Goal: Ask a question: Seek information or help from site administrators or community

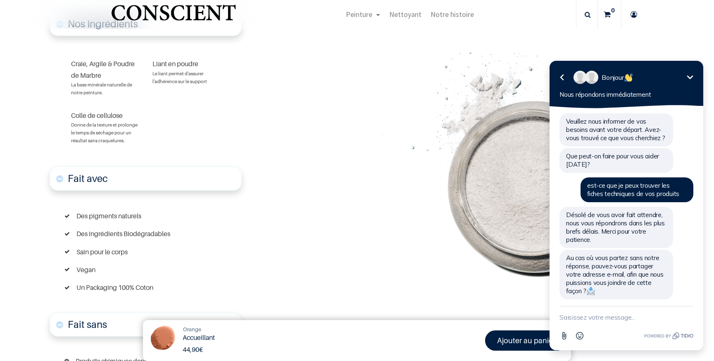
scroll to position [4, 0]
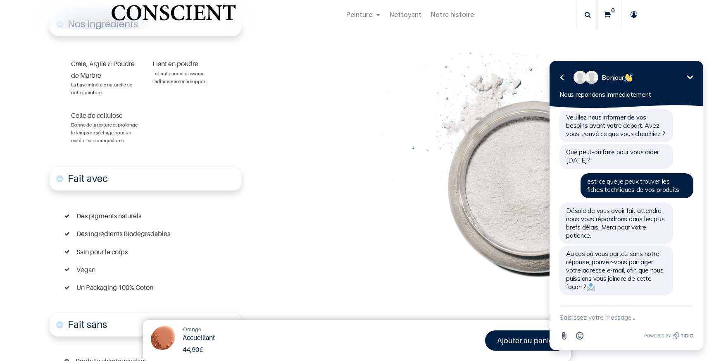
click at [643, 313] on textarea "New message" at bounding box center [626, 316] width 134 height 21
type textarea "n"
type textarea "bonjour voici mon adresse email eden.guillory@free.fr"
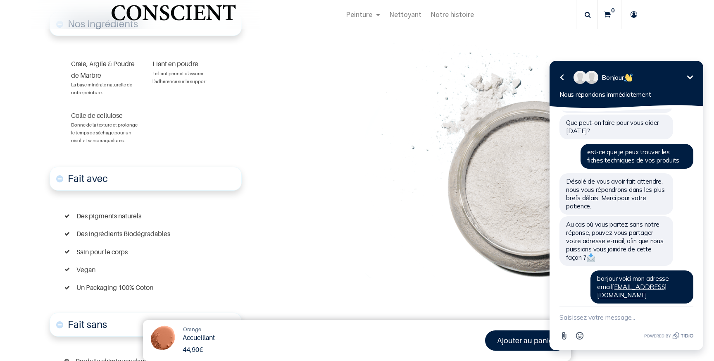
scroll to position [55, 0]
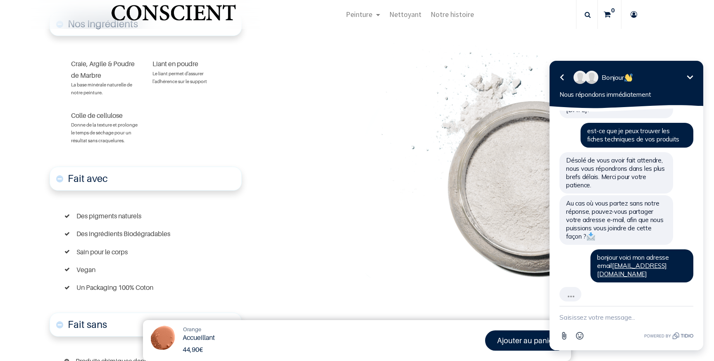
click at [643, 313] on textarea "New message" at bounding box center [626, 316] width 134 height 21
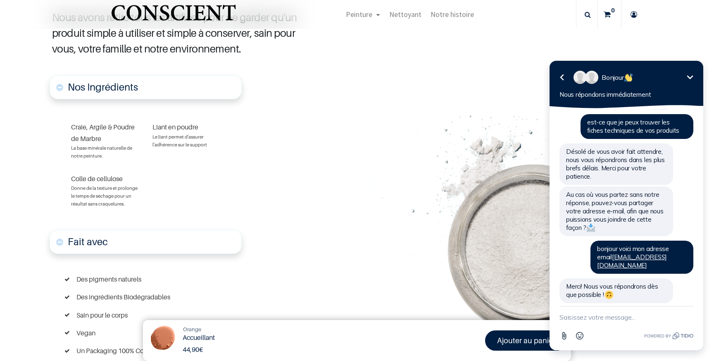
scroll to position [497, 0]
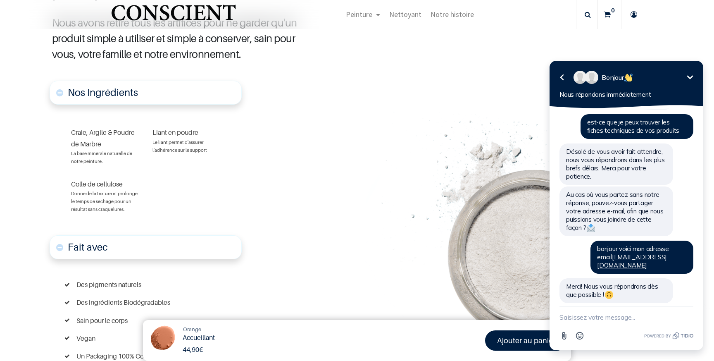
click at [118, 184] on font "Colle de cellulose" at bounding box center [97, 184] width 52 height 8
copy div "Colle de cellulose"
click at [141, 173] on div "Colle de cellulose Donne de la texture et prolonge le temps de séchage pour un …" at bounding box center [104, 196] width 81 height 48
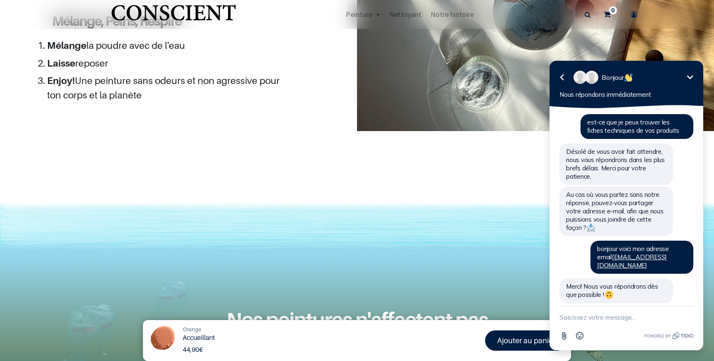
scroll to position [1264, 0]
click at [689, 74] on icon "Réduire" at bounding box center [690, 77] width 10 height 10
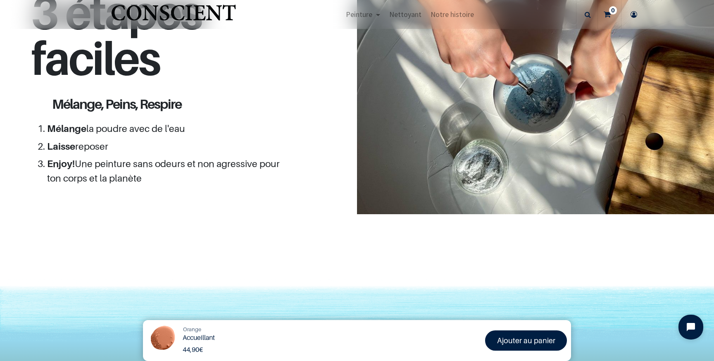
scroll to position [1172, 0]
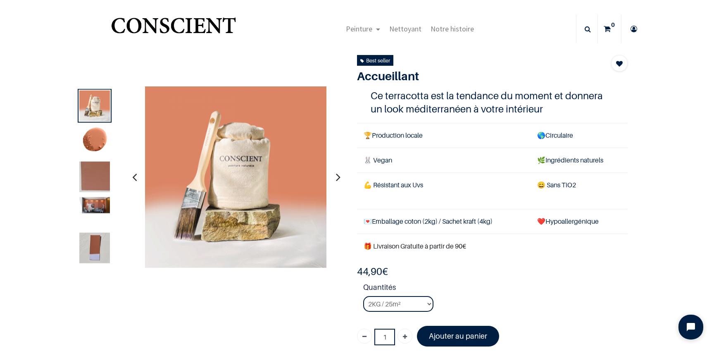
scroll to position [15, 0]
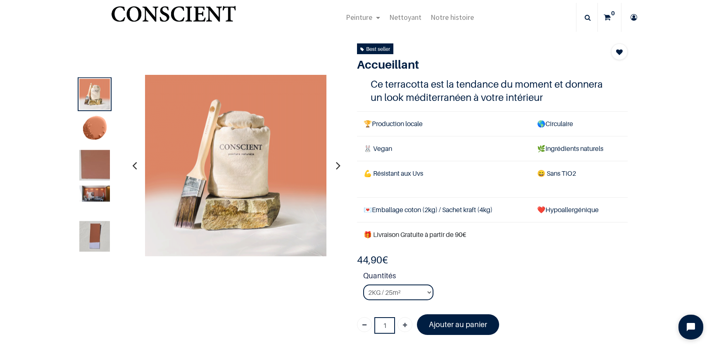
click at [89, 44] on div at bounding box center [351, 191] width 566 height 297
click at [151, 19] on img "Logo of Conscient" at bounding box center [173, 17] width 128 height 33
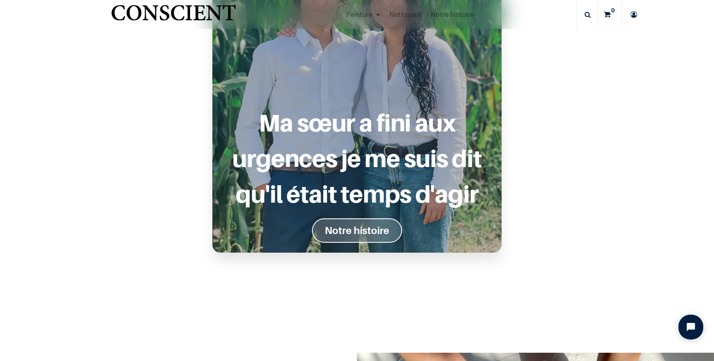
scroll to position [323, 0]
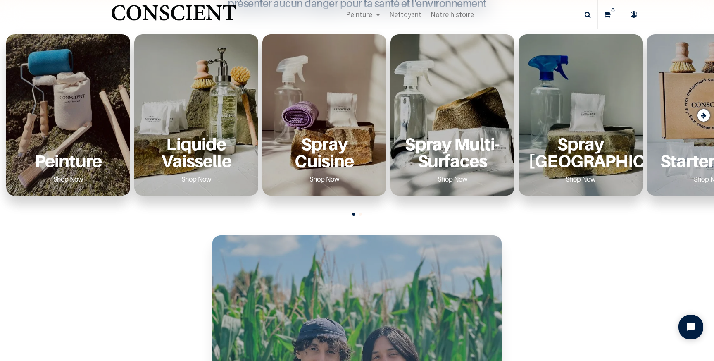
click at [185, 179] on link "Shop Now" at bounding box center [196, 178] width 50 height 13
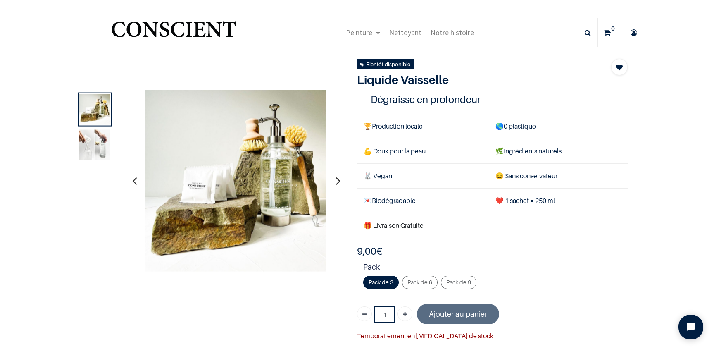
click at [171, 294] on div "1" at bounding box center [351, 229] width 566 height 341
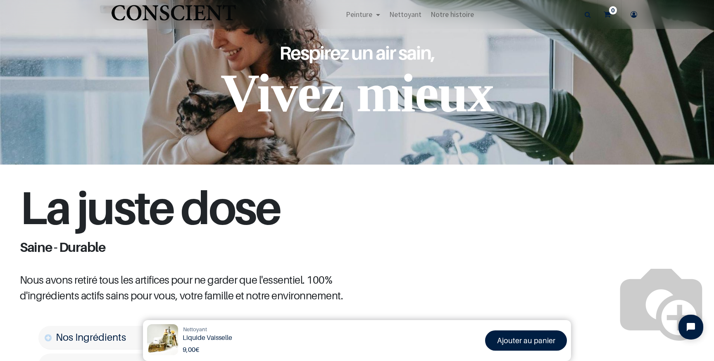
scroll to position [144, 0]
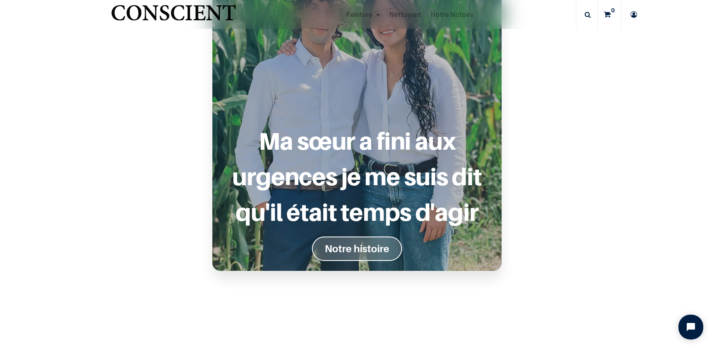
scroll to position [667, 0]
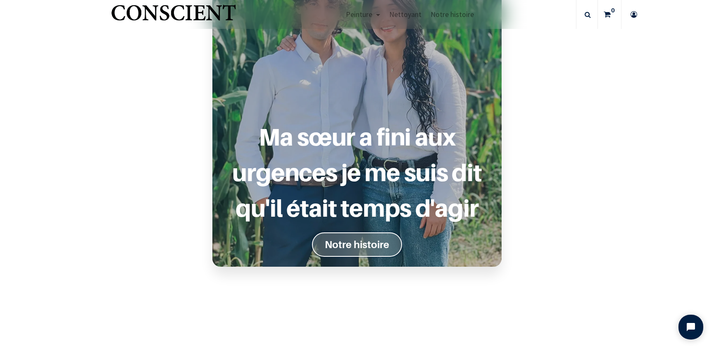
click at [339, 241] on font "Notre histoire" at bounding box center [357, 244] width 64 height 12
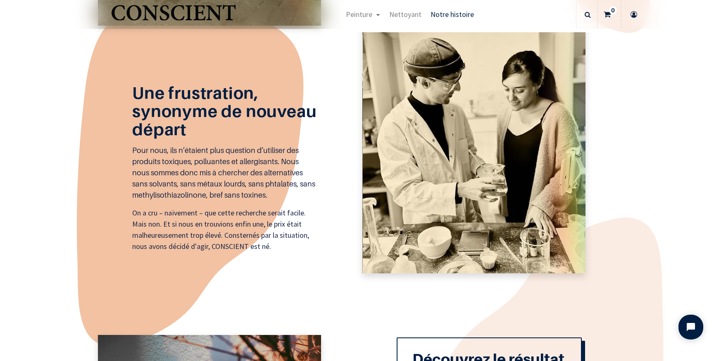
scroll to position [686, 0]
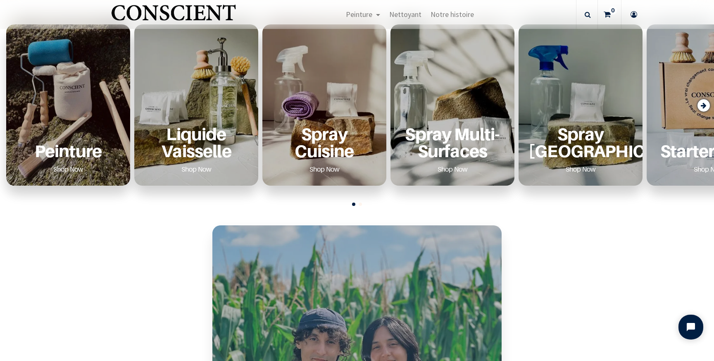
scroll to position [266, 0]
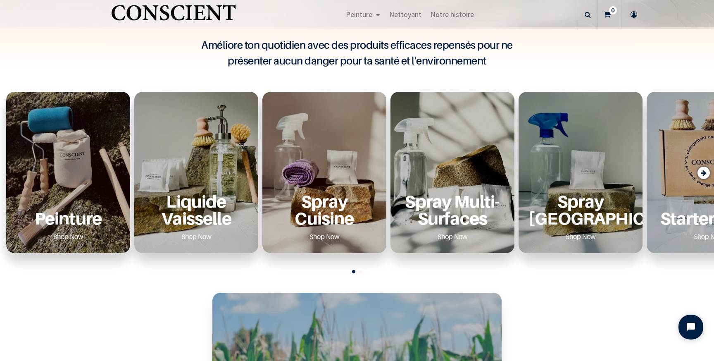
click at [123, 155] on div "Peinture Shop Now" at bounding box center [68, 172] width 124 height 161
click at [84, 160] on div "Peinture Shop Now" at bounding box center [68, 172] width 124 height 161
click at [62, 132] on div "Peinture Shop Now" at bounding box center [68, 172] width 124 height 161
click at [62, 131] on div "Peinture Shop Now" at bounding box center [68, 172] width 124 height 161
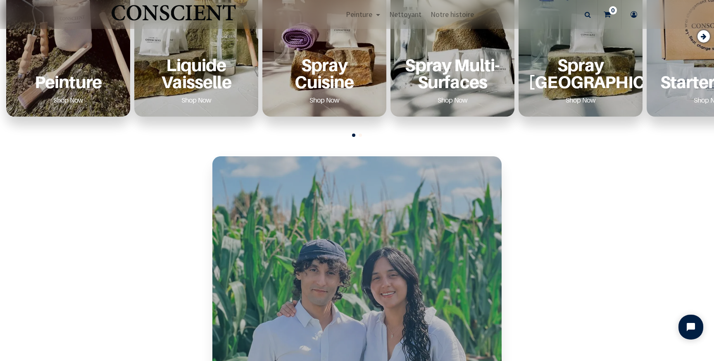
scroll to position [395, 0]
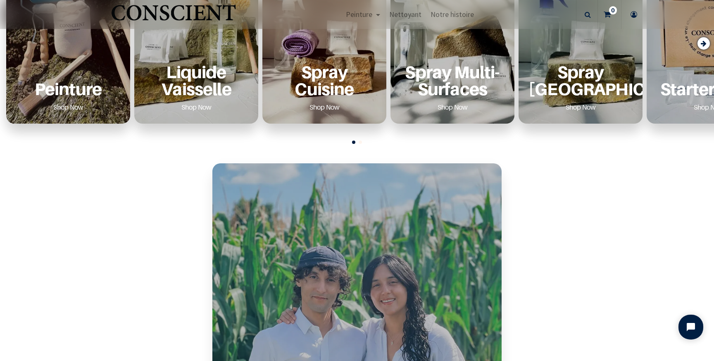
click at [68, 113] on link "Shop Now" at bounding box center [68, 106] width 50 height 13
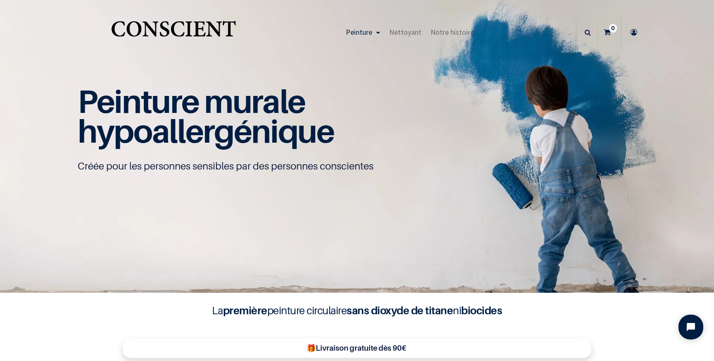
scroll to position [64, 0]
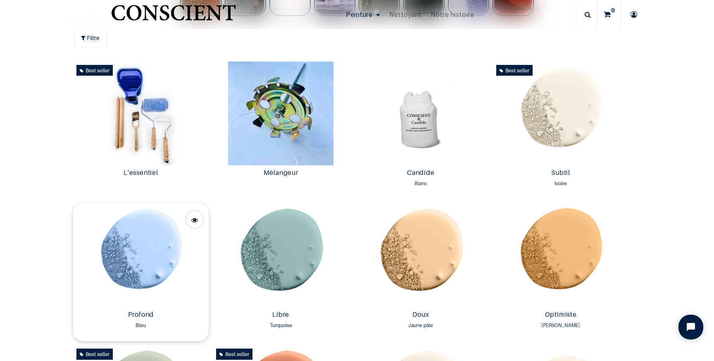
scroll to position [439, 0]
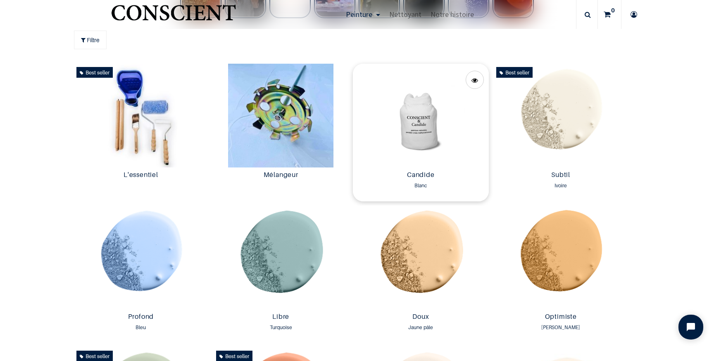
click at [413, 135] on img at bounding box center [421, 116] width 136 height 104
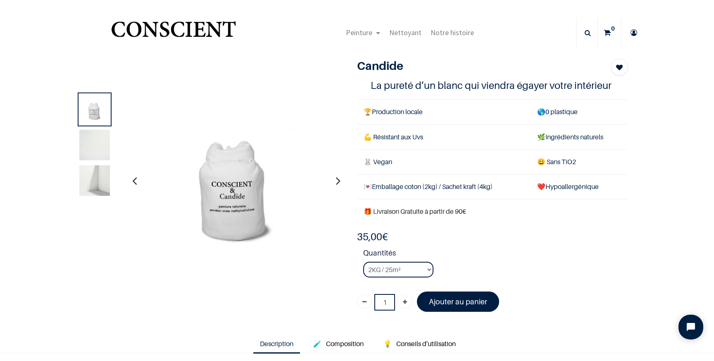
scroll to position [21, 0]
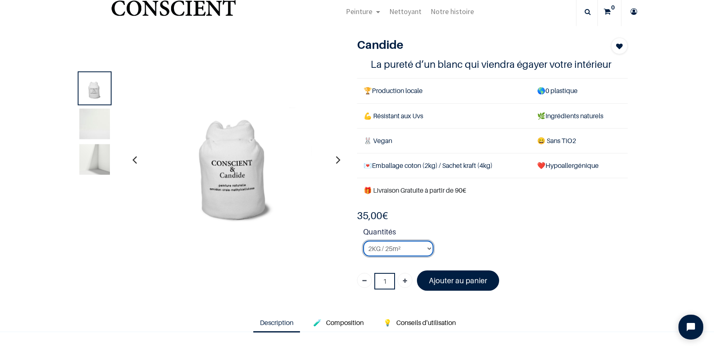
click at [414, 248] on select "2KG / 25m² 4KG / 50m² 8KG / 100m² Testeur" at bounding box center [398, 248] width 70 height 16
click at [363, 240] on select "2KG / 25m² 4KG / 50m² 8KG / 100m² Testeur" at bounding box center [398, 248] width 70 height 16
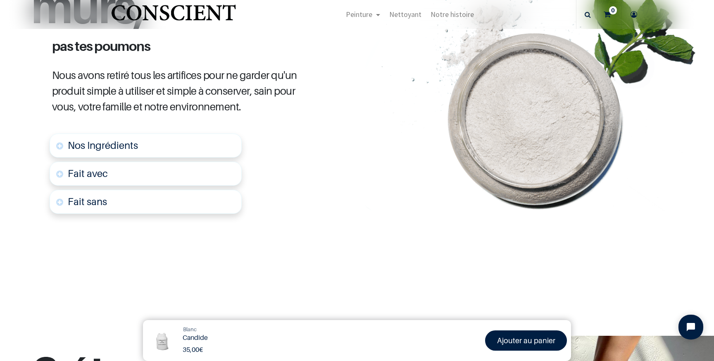
click at [187, 143] on link "Nos Ingrédients" at bounding box center [146, 145] width 192 height 24
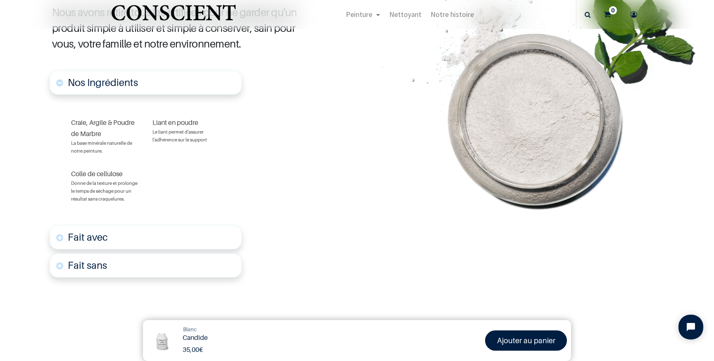
scroll to position [469, 0]
drag, startPoint x: 72, startPoint y: 120, endPoint x: 107, endPoint y: 130, distance: 36.1
click at [107, 130] on div "Craie, Argile & Poudre de Marbre La base minérale naturelle de notre peinture." at bounding box center [104, 135] width 81 height 51
copy font "Craie, Argile & Poudre de Marbre"
click at [142, 187] on div "Colle de cellulose Donne de la texture et prolonge le temps de séchage pour un …" at bounding box center [104, 185] width 81 height 48
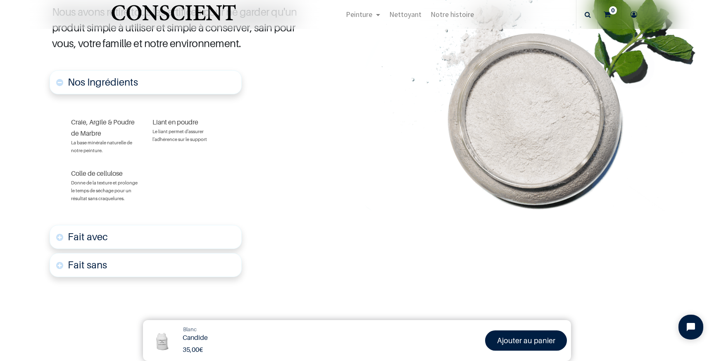
click at [161, 122] on font "Liant en poudre" at bounding box center [175, 122] width 46 height 8
copy font "Liant en poudre"
click at [94, 169] on font "Colle de cellulose" at bounding box center [97, 173] width 52 height 8
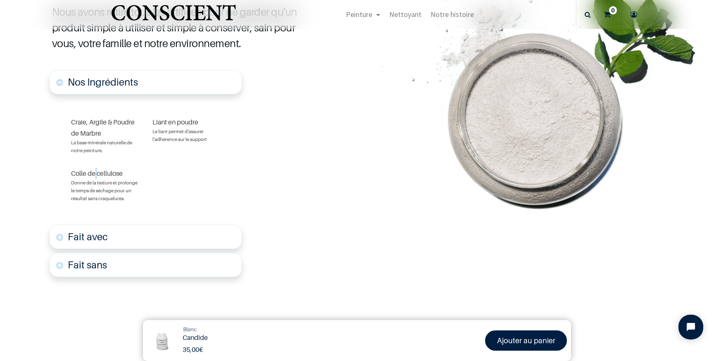
click at [94, 169] on font "Colle de cellulose" at bounding box center [97, 173] width 52 height 8
copy div "Colle de cellulose"
click at [250, 133] on div "Nos Ingrédients Craie, Argile & Poudre de Marbre La base minérale naturelle de …" at bounding box center [154, 172] width 223 height 212
click at [187, 240] on link "Fait avec" at bounding box center [146, 237] width 192 height 24
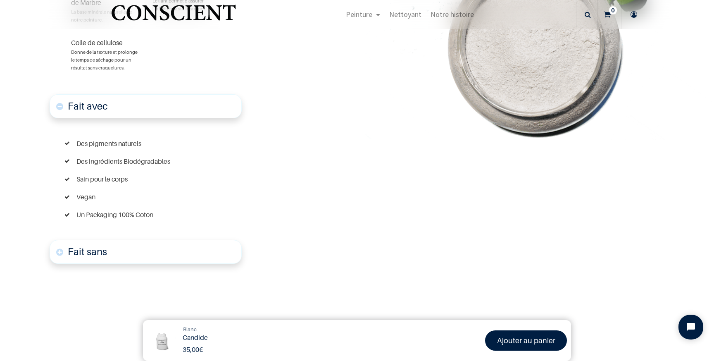
scroll to position [623, 0]
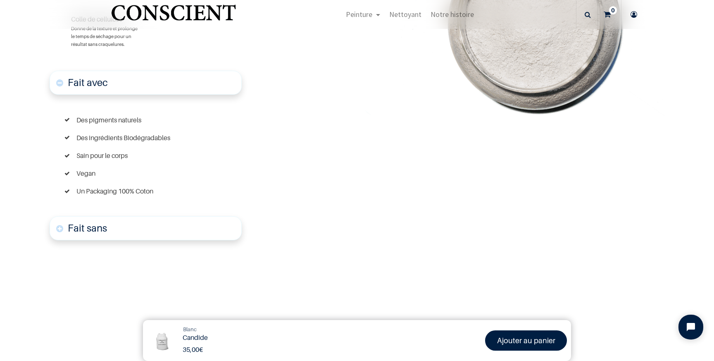
click at [126, 114] on span "Des pigments naturels" at bounding box center [108, 120] width 65 height 18
click at [128, 119] on font "Des pigments naturels" at bounding box center [108, 120] width 65 height 8
copy font "Des pigments naturels"
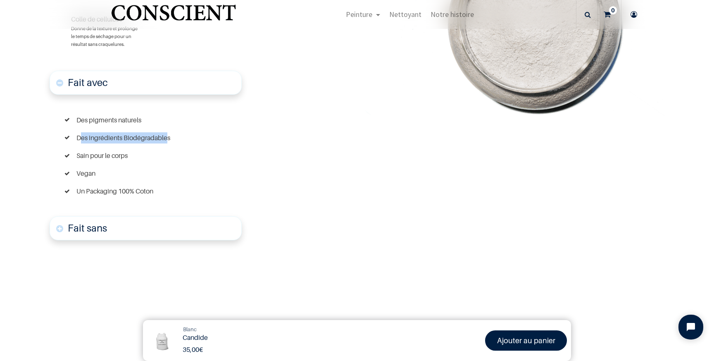
drag, startPoint x: 83, startPoint y: 137, endPoint x: 167, endPoint y: 134, distance: 84.7
click at [167, 134] on font "Des ingrédients Biodégradables" at bounding box center [123, 137] width 94 height 8
click at [173, 135] on div "Des ingrédients Biodégradables" at bounding box center [145, 138] width 162 height 18
drag, startPoint x: 170, startPoint y: 137, endPoint x: 89, endPoint y: 140, distance: 81.0
click at [89, 140] on font "Des ingrédients Biodégradables" at bounding box center [123, 137] width 94 height 8
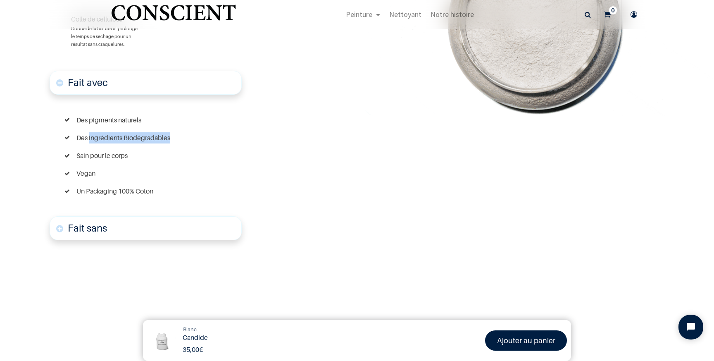
copy font "ingrédients Biodégradables"
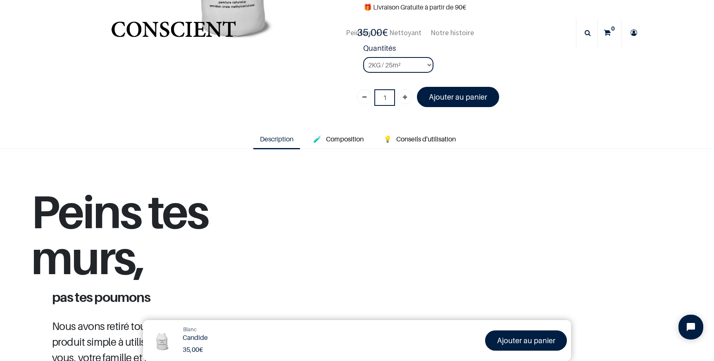
scroll to position [108, 0]
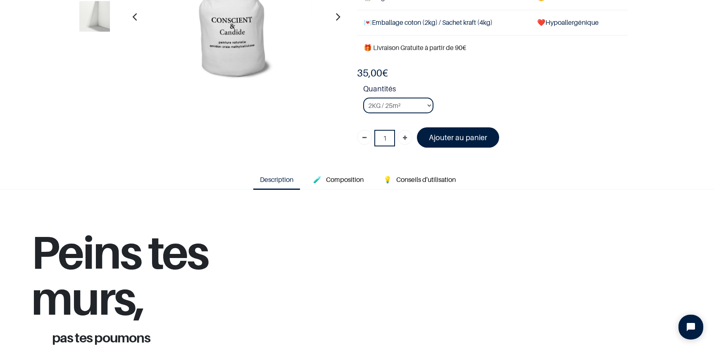
scroll to position [123, 0]
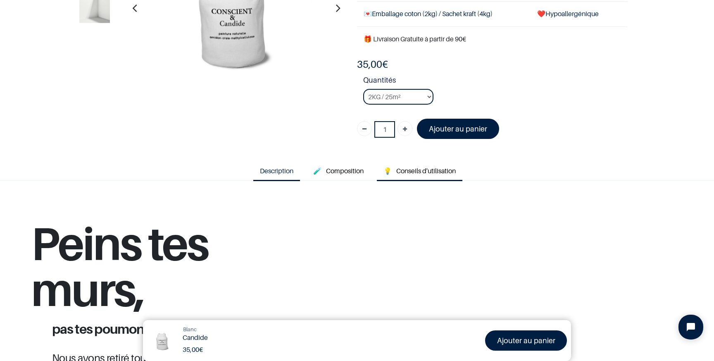
click at [392, 167] on link "💡 Conseils d'utilisation" at bounding box center [419, 170] width 85 height 19
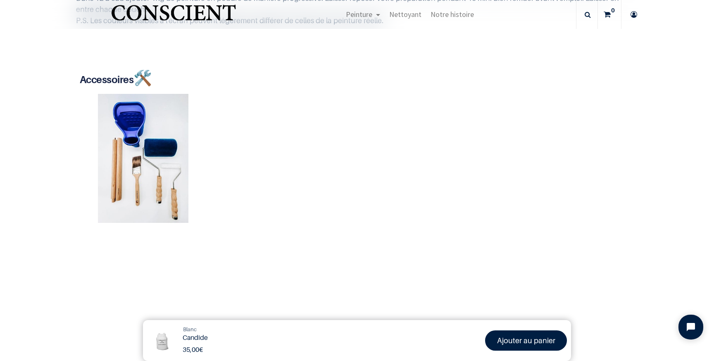
scroll to position [87, 0]
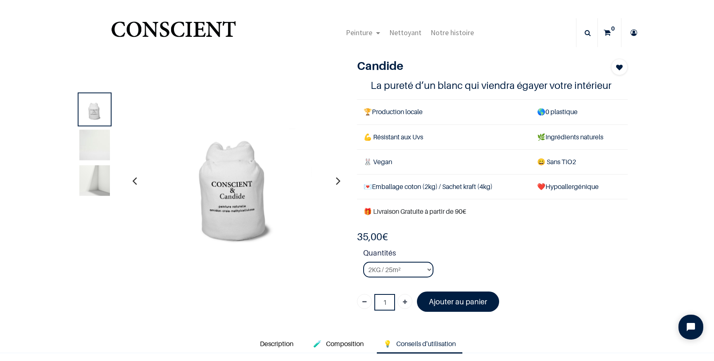
click at [202, 33] on img "Logo of Conscient" at bounding box center [173, 33] width 128 height 33
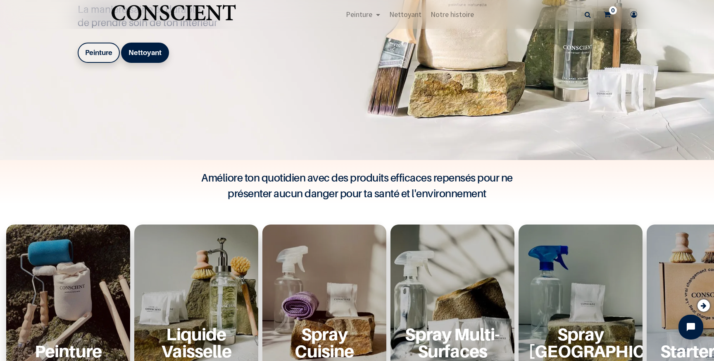
scroll to position [178, 0]
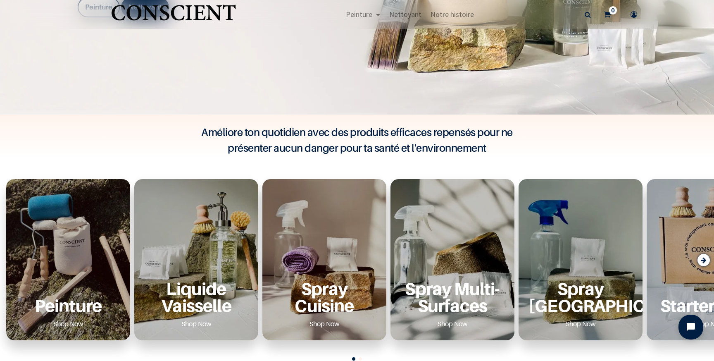
click at [97, 256] on div "Peinture Shop Now" at bounding box center [68, 259] width 124 height 161
click at [105, 232] on div "Peinture Shop Now" at bounding box center [68, 259] width 124 height 161
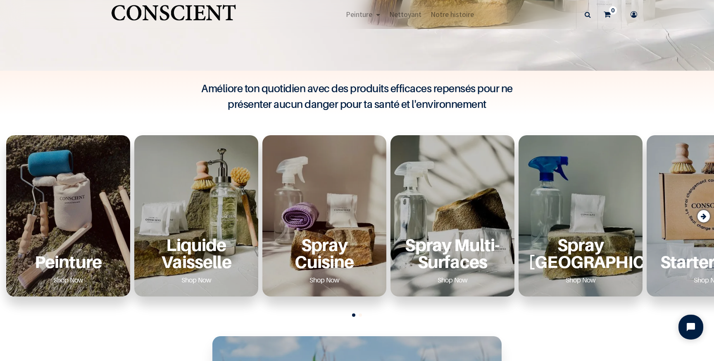
scroll to position [254, 0]
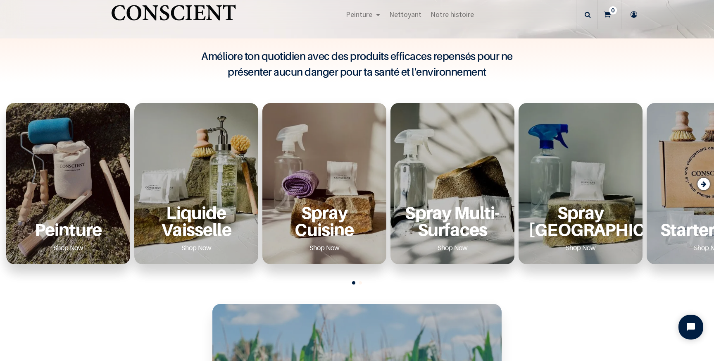
click at [76, 235] on p "Peinture" at bounding box center [68, 229] width 104 height 17
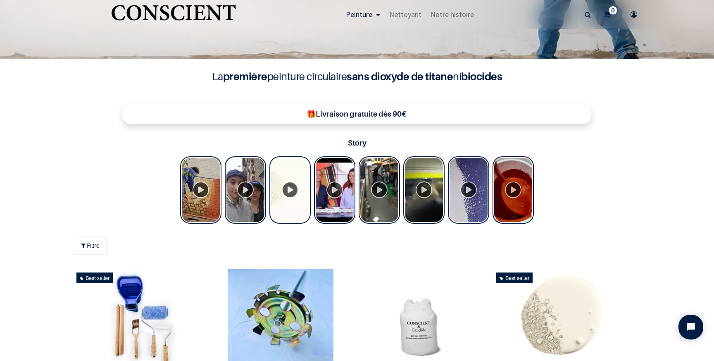
scroll to position [237, 0]
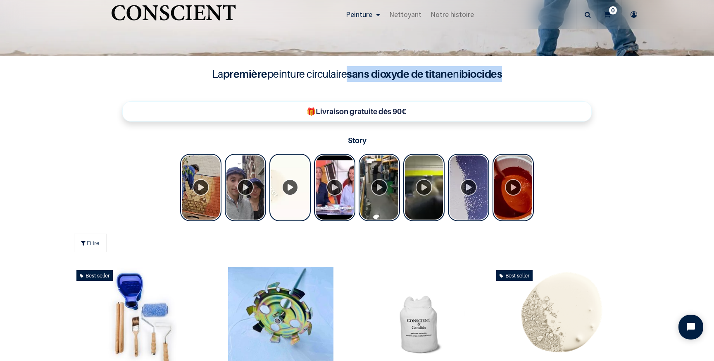
drag, startPoint x: 349, startPoint y: 75, endPoint x: 505, endPoint y: 77, distance: 155.7
click at [505, 77] on h4 "La première peinture circulaire sans dioxyde de titane ni biocides" at bounding box center [357, 74] width 330 height 16
copy h4 "sans dioxyde de titane ni biocides"
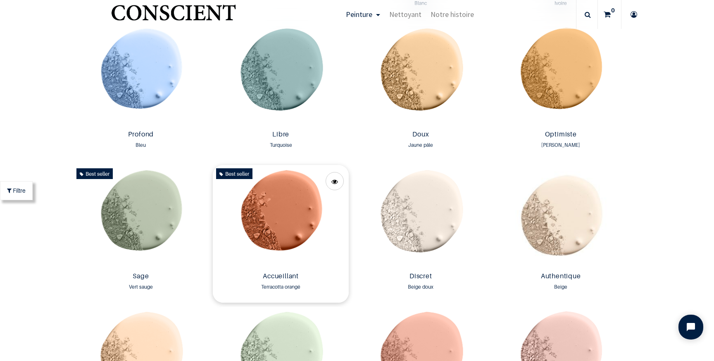
scroll to position [599, 0]
click at [140, 209] on img at bounding box center [141, 217] width 136 height 104
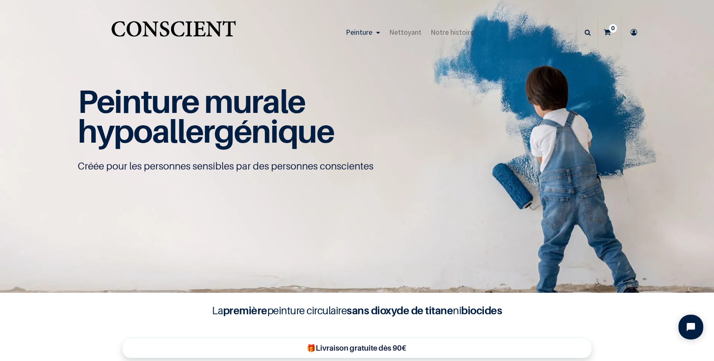
click at [174, 11] on header "Peinture Shop new Blog" at bounding box center [357, 24] width 714 height 49
click at [174, 26] on img "Logo of Conscient" at bounding box center [173, 32] width 128 height 33
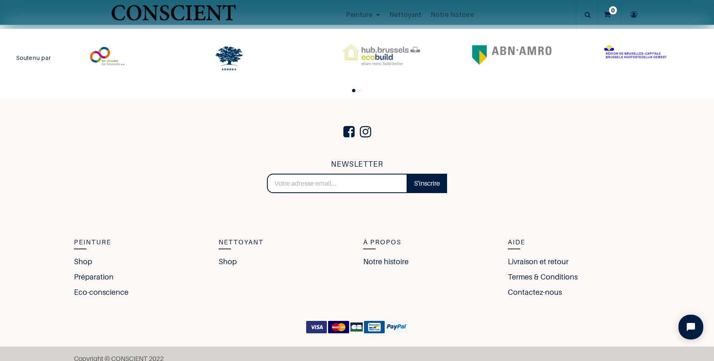
scroll to position [1809, 0]
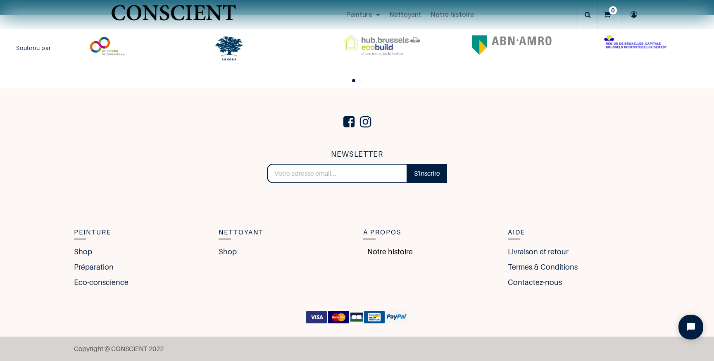
click at [398, 248] on link "Notre histoire" at bounding box center [388, 251] width 50 height 11
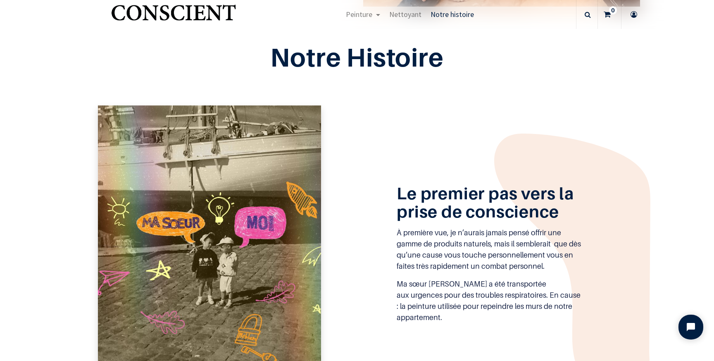
scroll to position [364, 0]
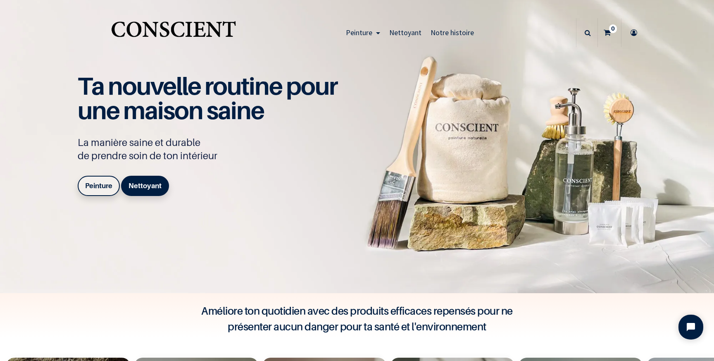
click at [441, 33] on span "Notre histoire" at bounding box center [451, 32] width 43 height 9
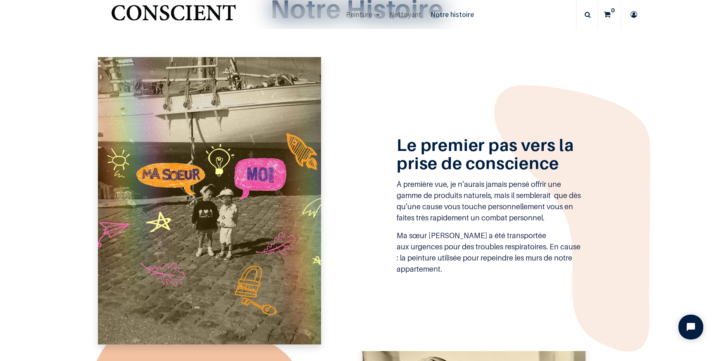
scroll to position [396, 0]
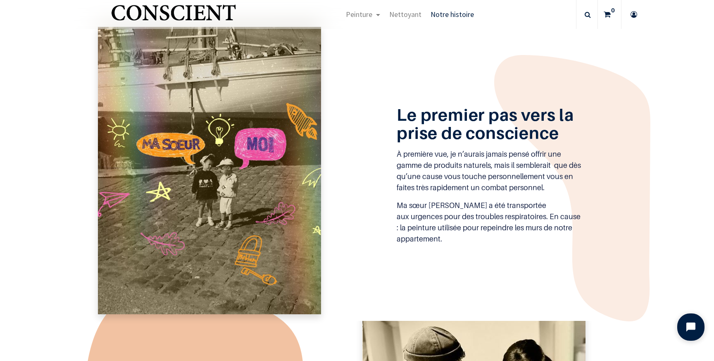
click at [695, 327] on icon "Open chat widget" at bounding box center [694, 326] width 7 height 7
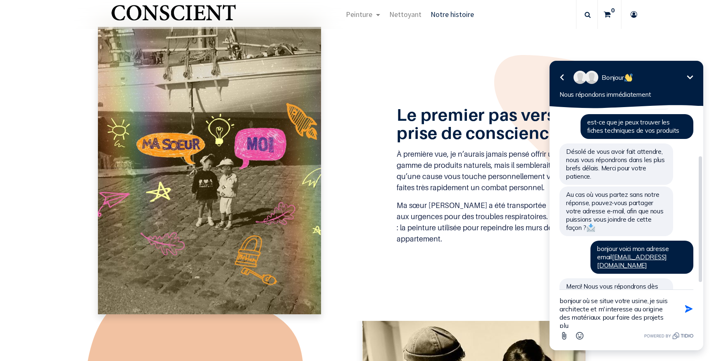
scroll to position [2, 0]
type textarea "bonjour où se situe votre usine, je suis architecte et m'interesse au origine d…"
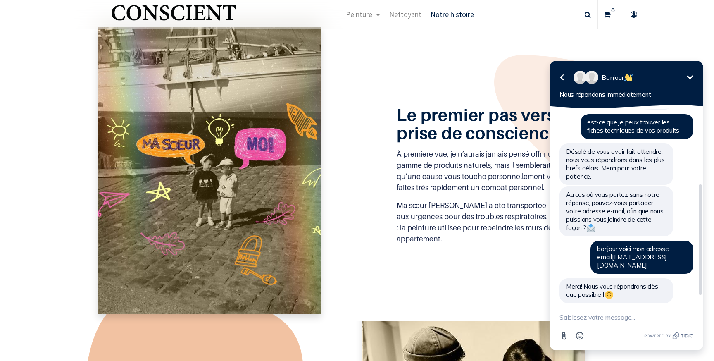
scroll to position [0, 0]
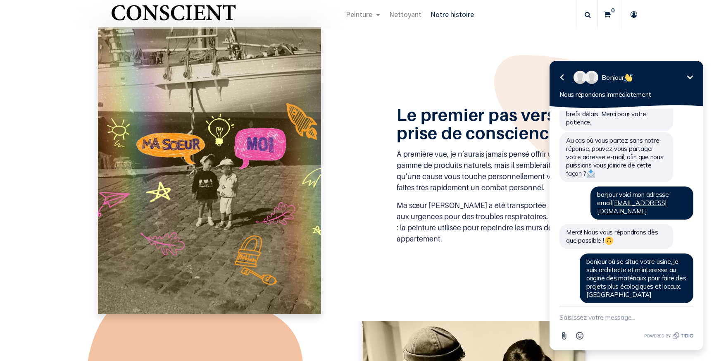
click at [33, 161] on section "Le premier pas vers la prise de conscience À première vue, je n’aurais jamais p…" at bounding box center [357, 170] width 714 height 300
